Goal: Information Seeking & Learning: Learn about a topic

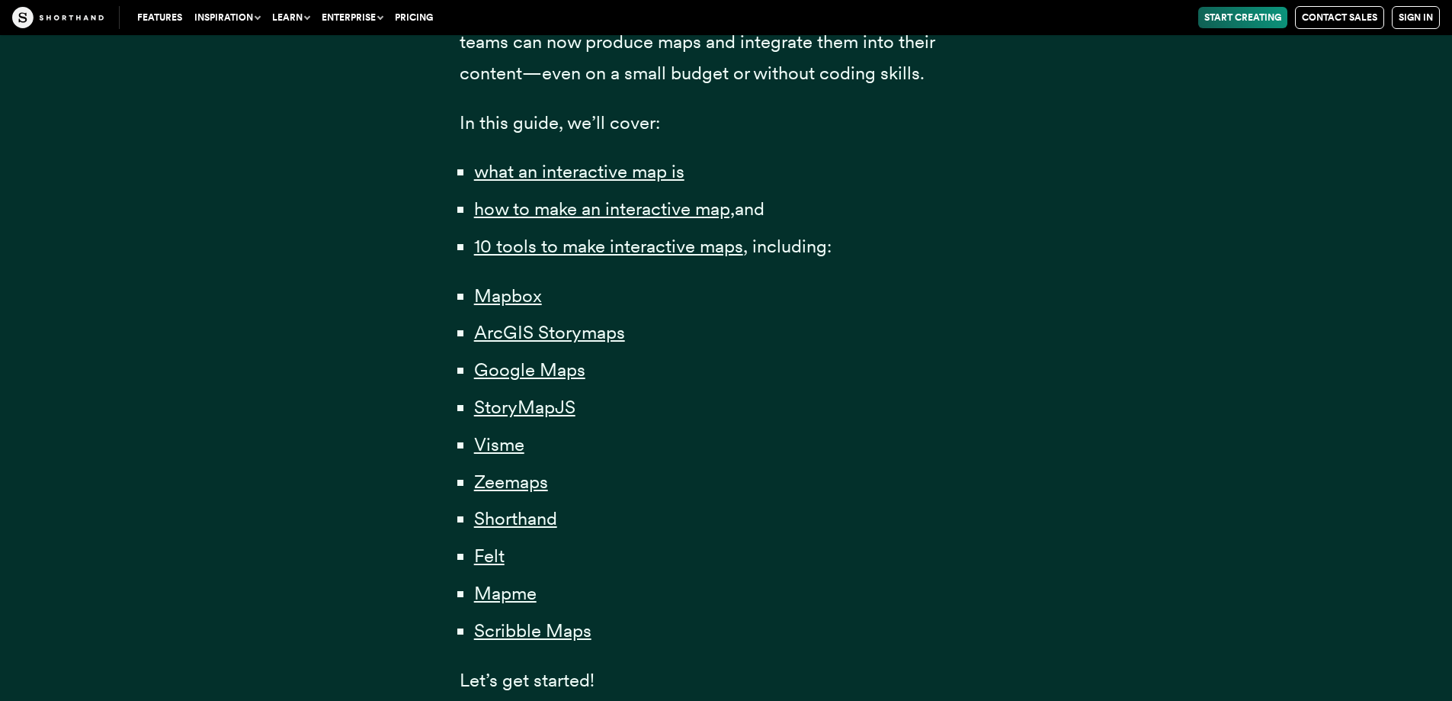
scroll to position [915, 0]
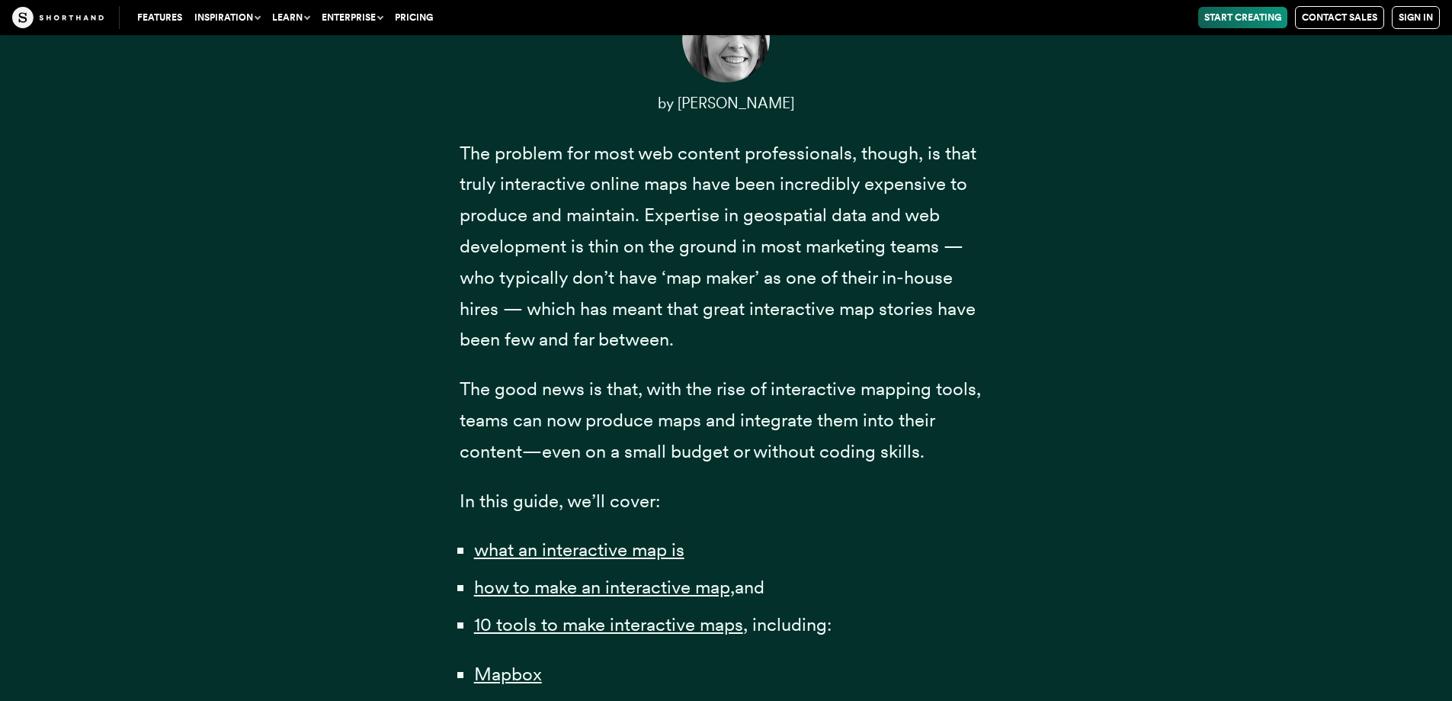
scroll to position [306, 0]
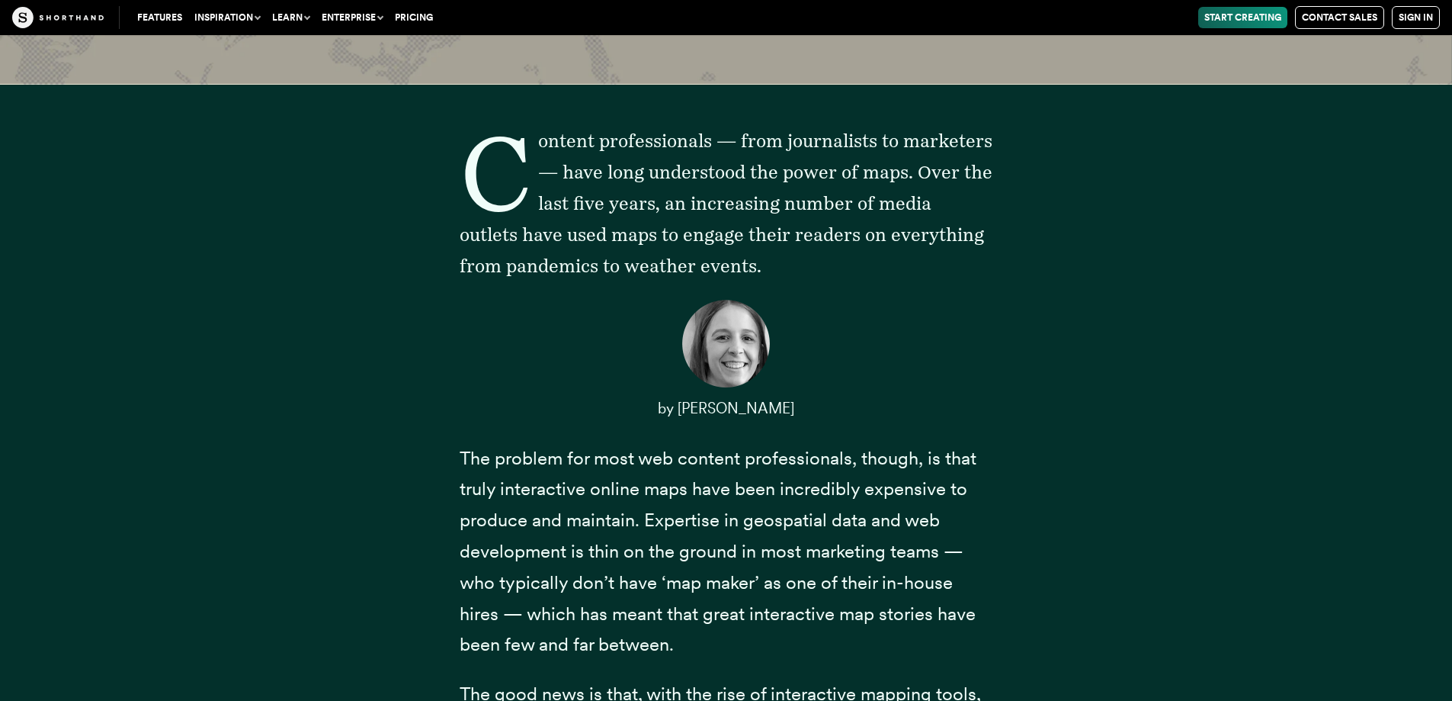
drag, startPoint x: 861, startPoint y: 195, endPoint x: 866, endPoint y: 183, distance: 13.0
